Goal: Navigation & Orientation: Go to known website

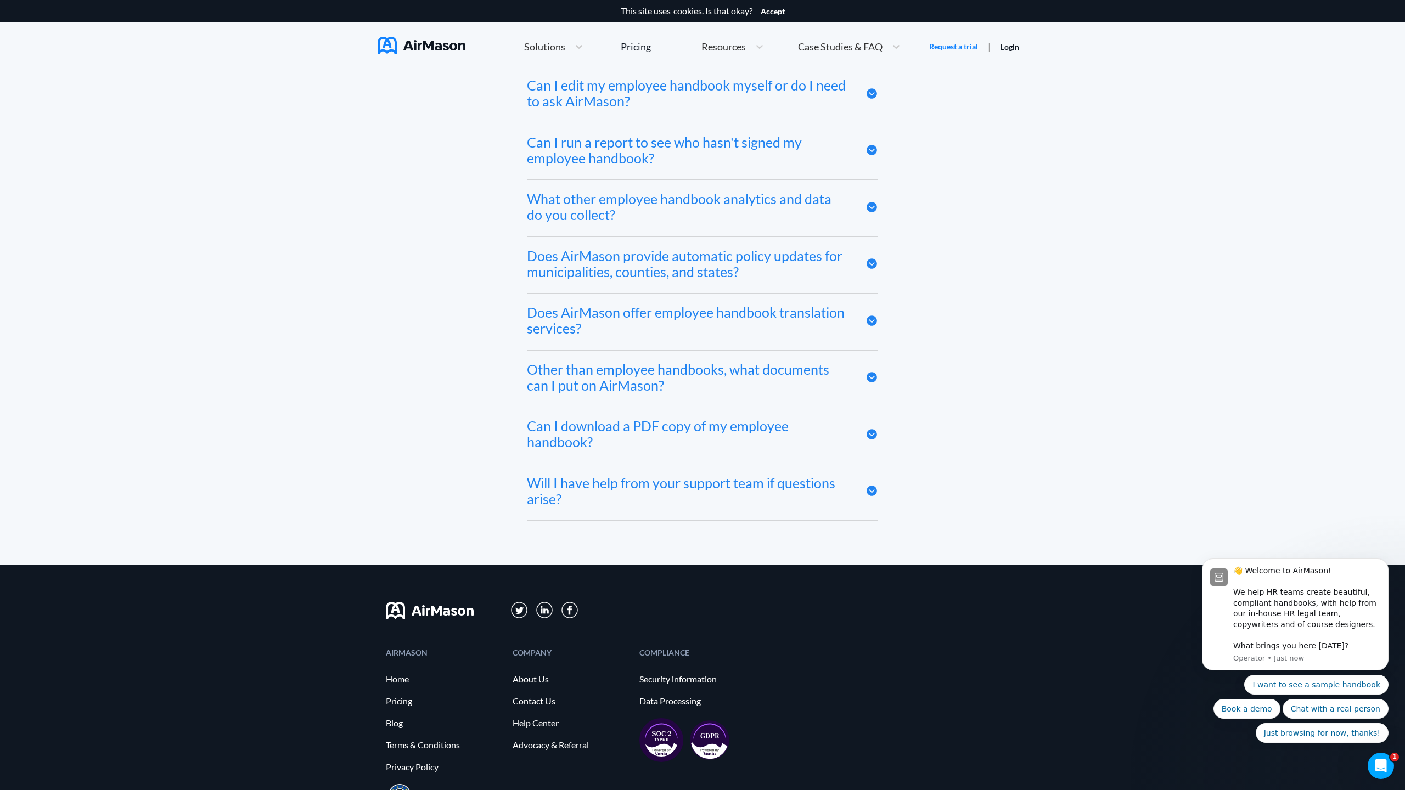
scroll to position [6029, 0]
